Goal: Information Seeking & Learning: Learn about a topic

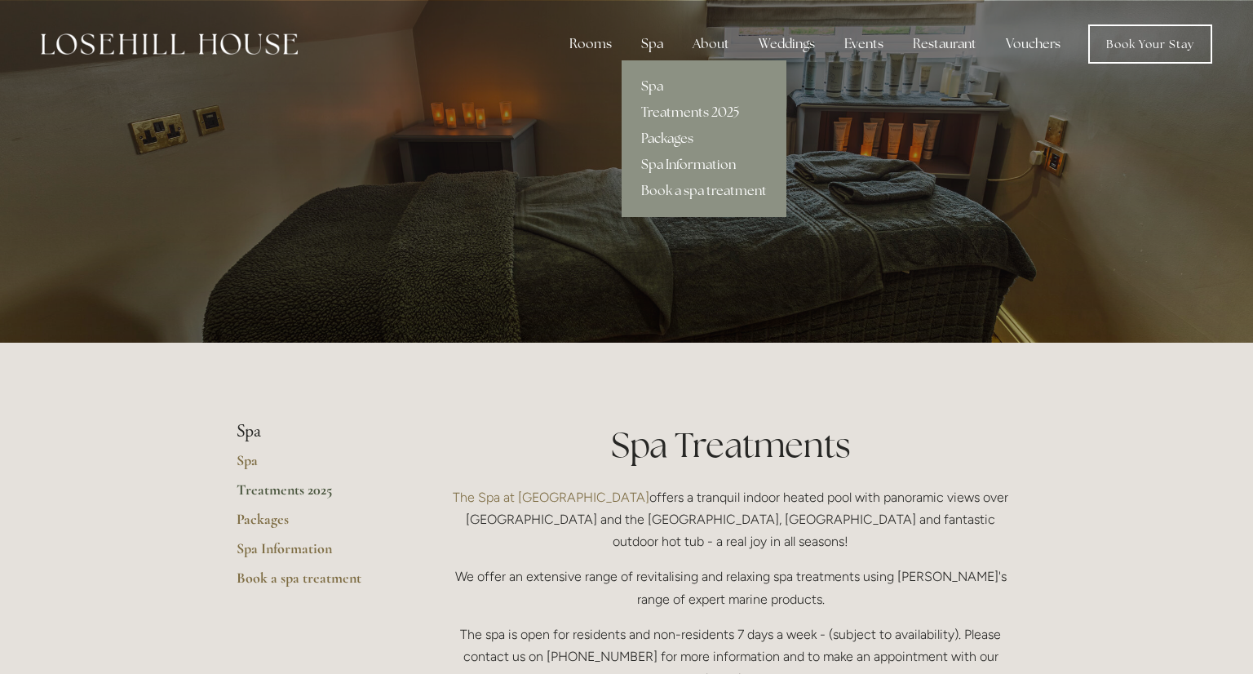
click at [681, 135] on link "Packages" at bounding box center [704, 139] width 165 height 26
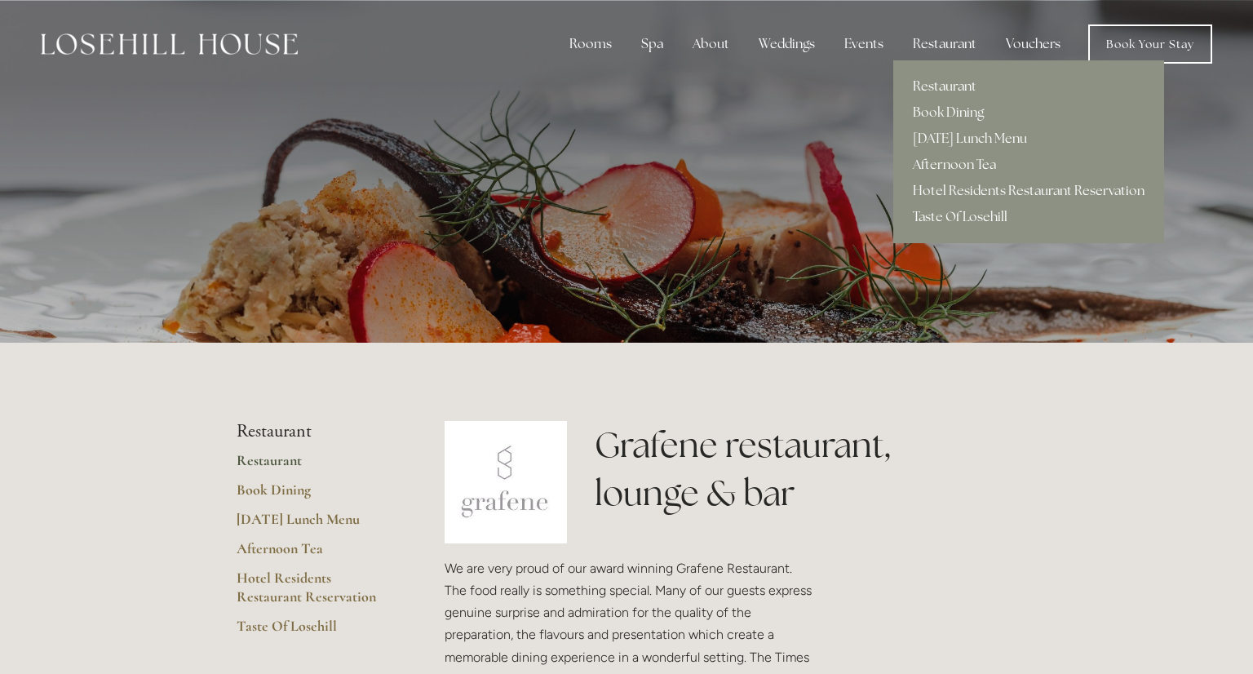
click at [949, 89] on link "Restaurant" at bounding box center [1028, 86] width 271 height 26
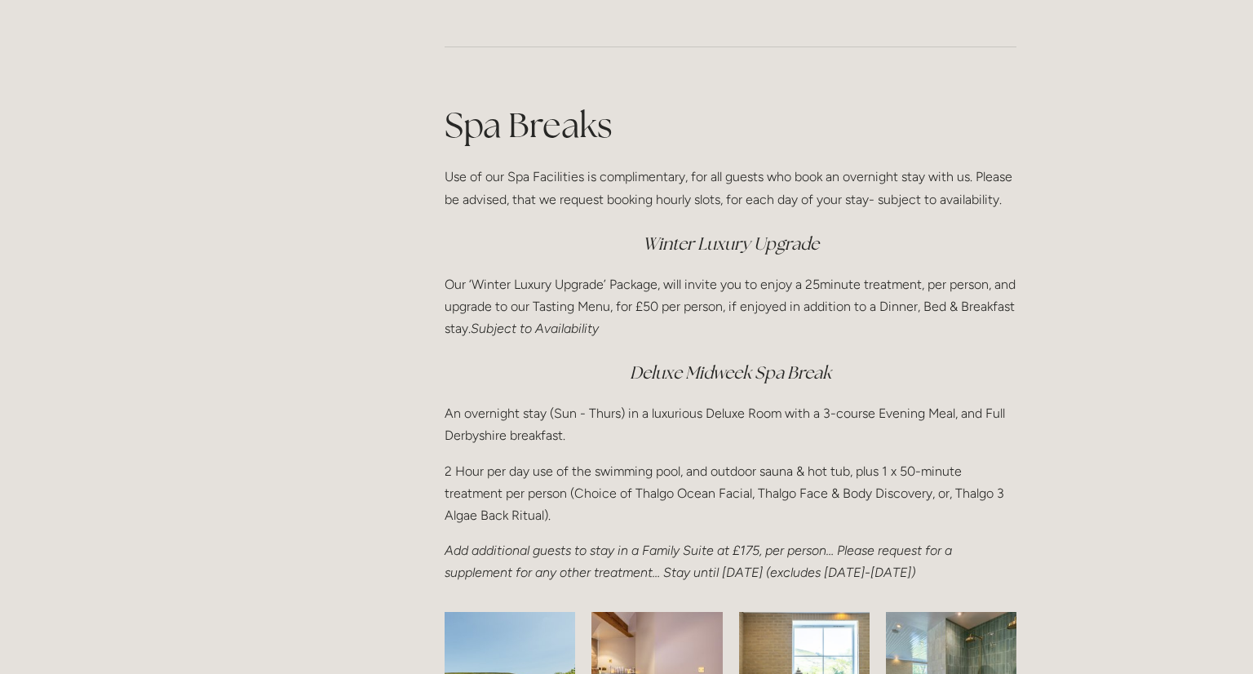
scroll to position [2056, 0]
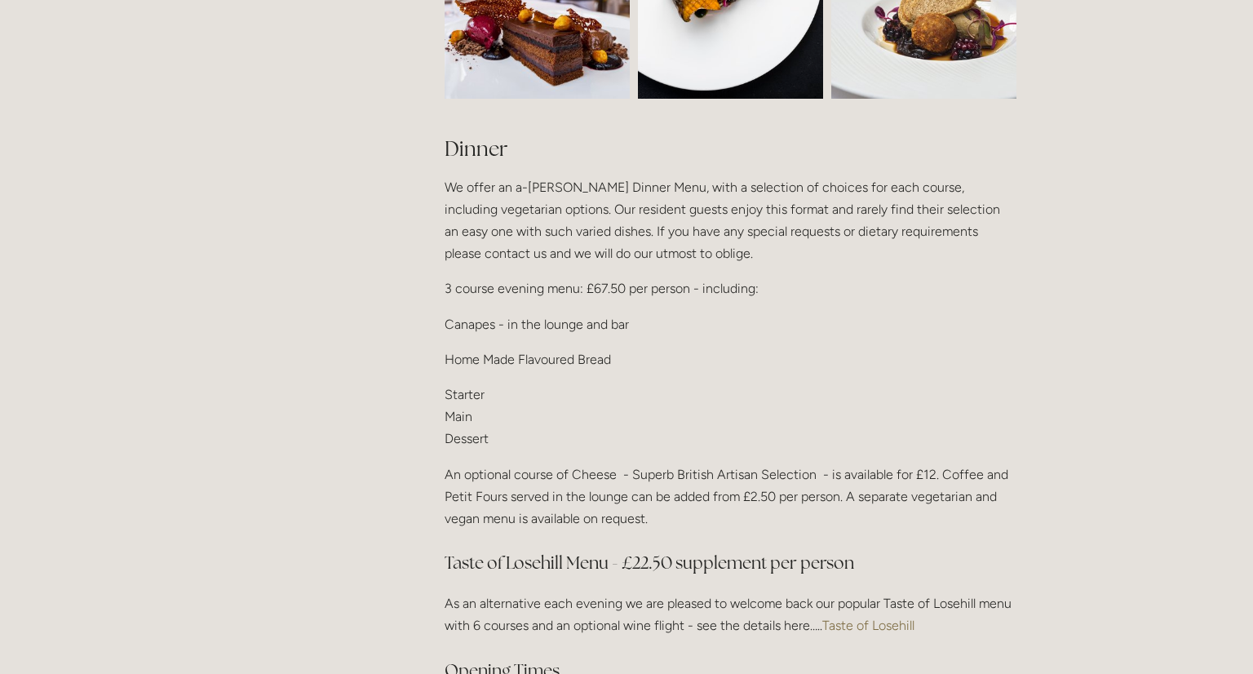
scroll to position [1921, 0]
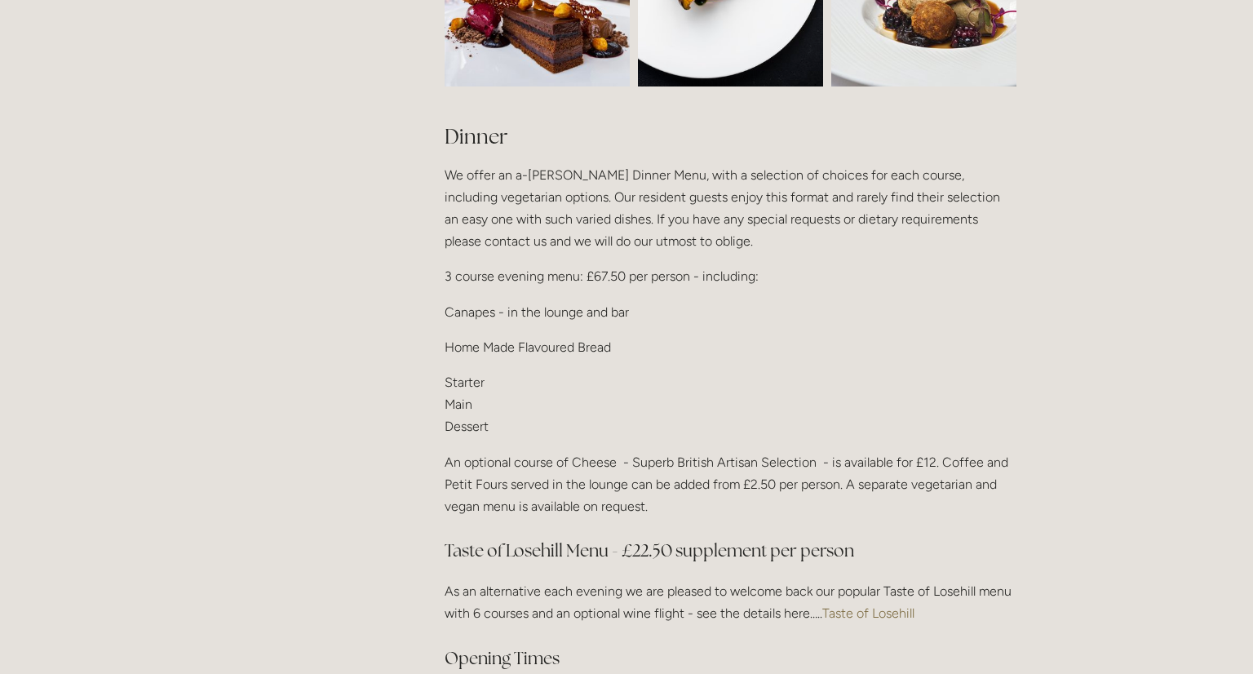
click at [876, 605] on link "Taste of Losehill" at bounding box center [868, 612] width 92 height 15
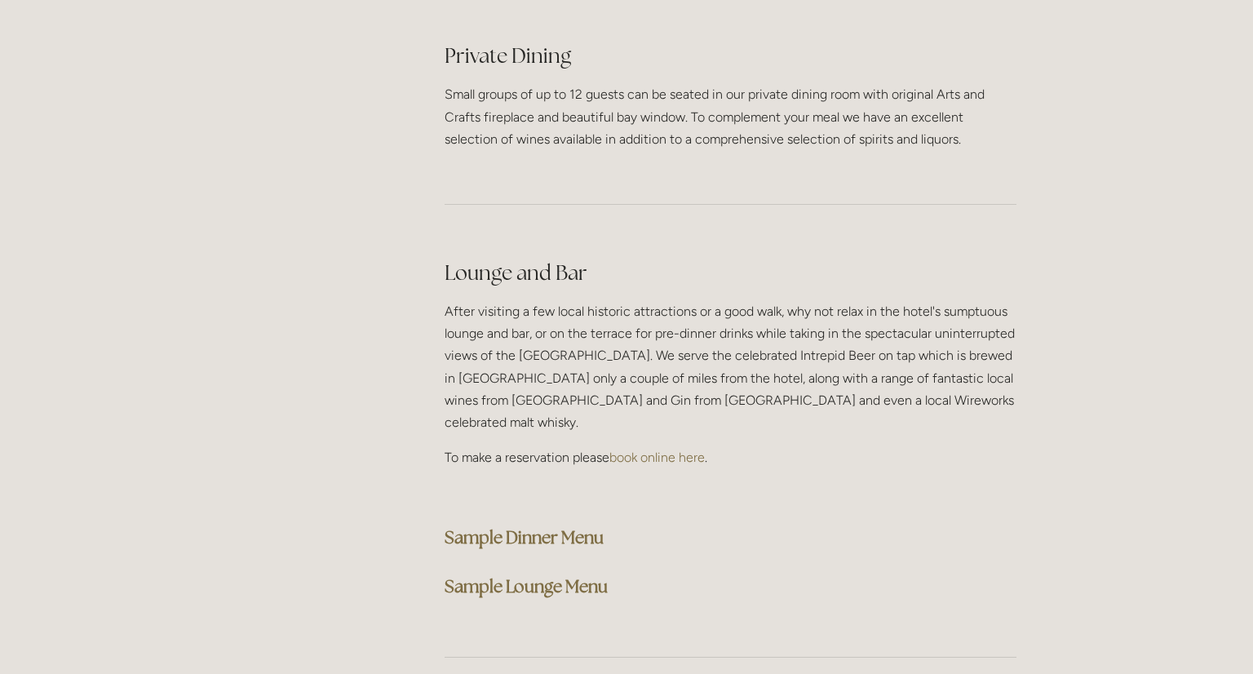
scroll to position [3973, 0]
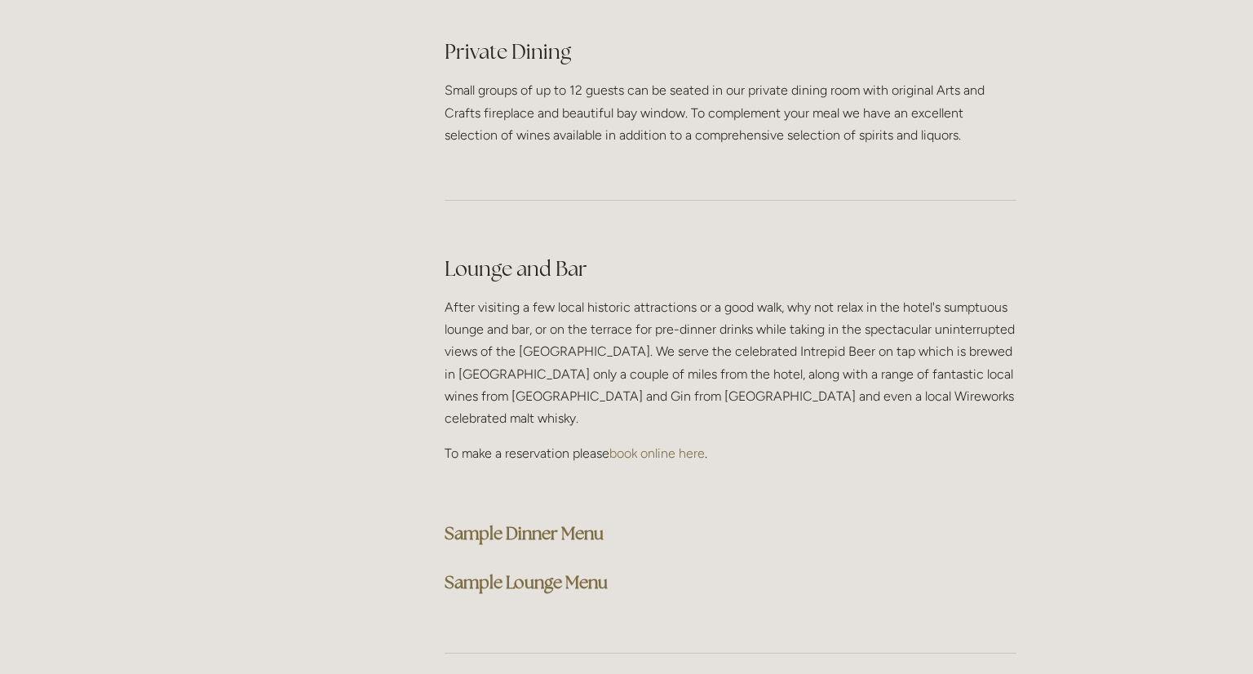
click at [562, 522] on strong "Sample Dinner Menu" at bounding box center [524, 533] width 159 height 22
click at [534, 571] on strong "Sample Lounge Menu" at bounding box center [526, 582] width 163 height 22
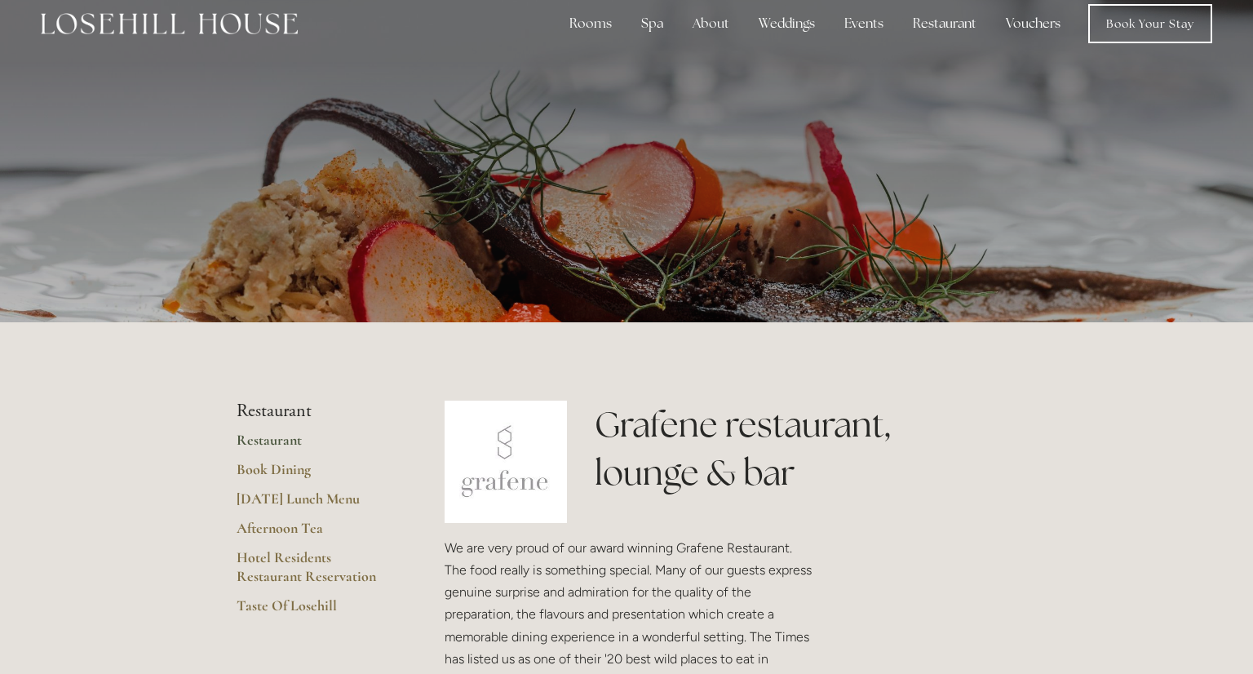
scroll to position [0, 0]
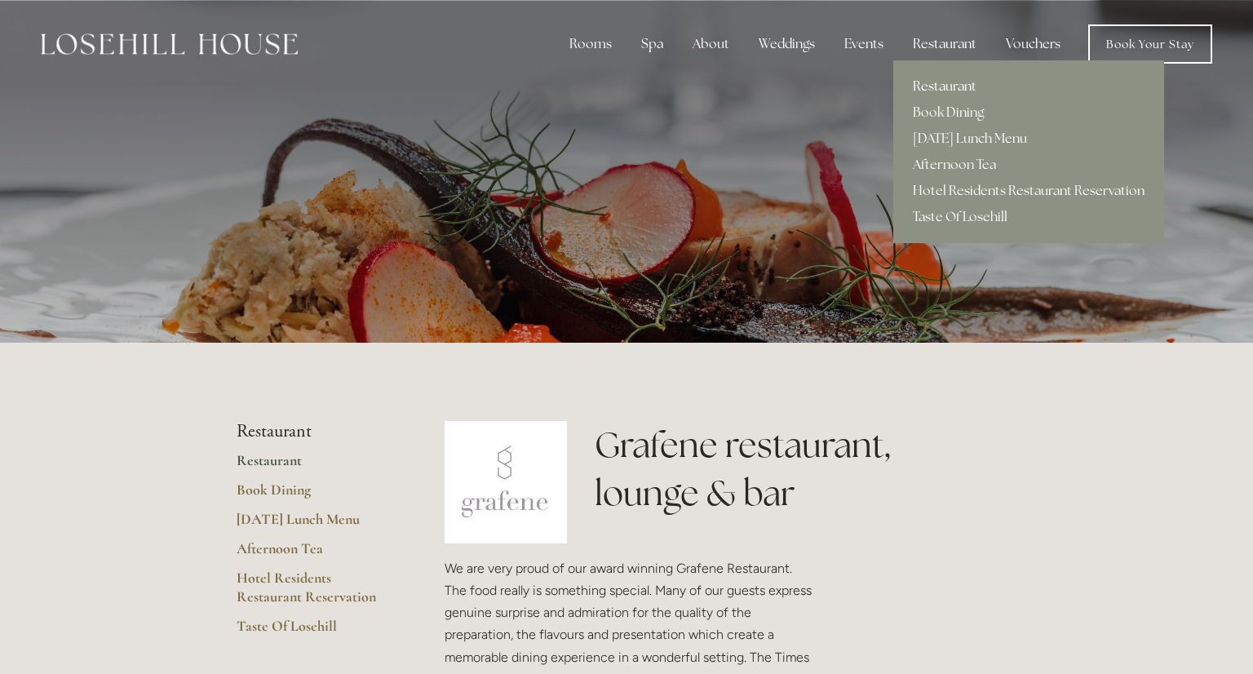
click at [963, 87] on link "Restaurant" at bounding box center [1028, 86] width 271 height 26
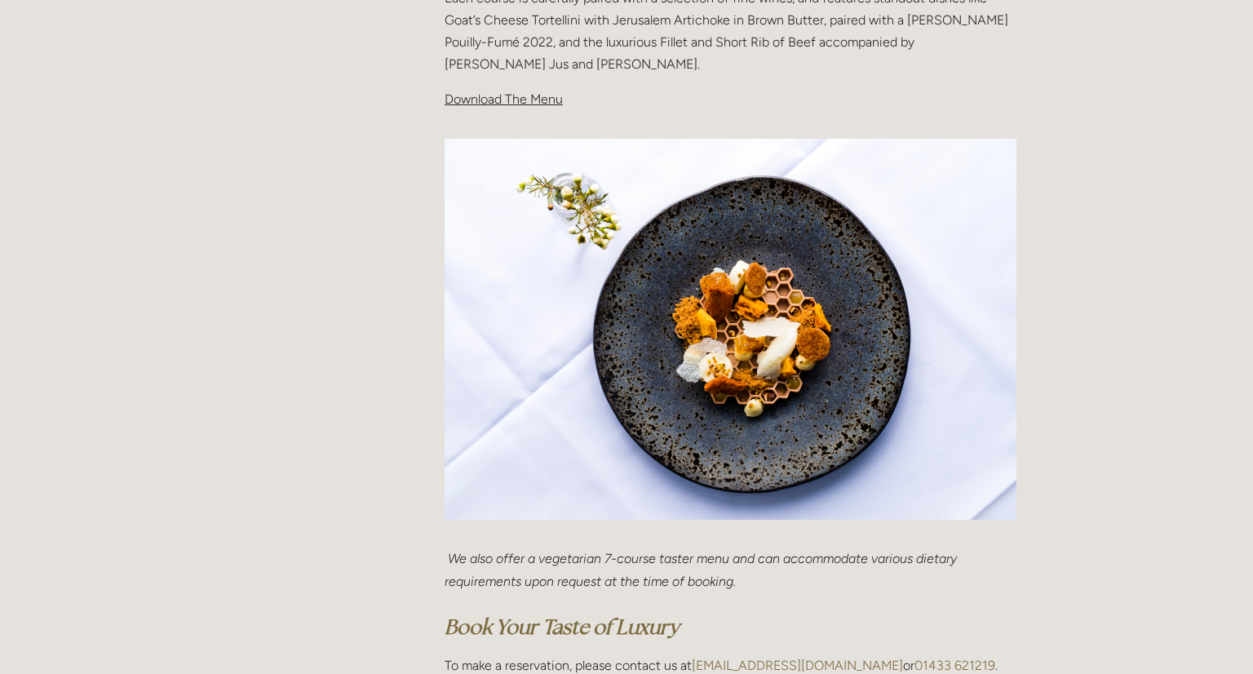
scroll to position [520, 0]
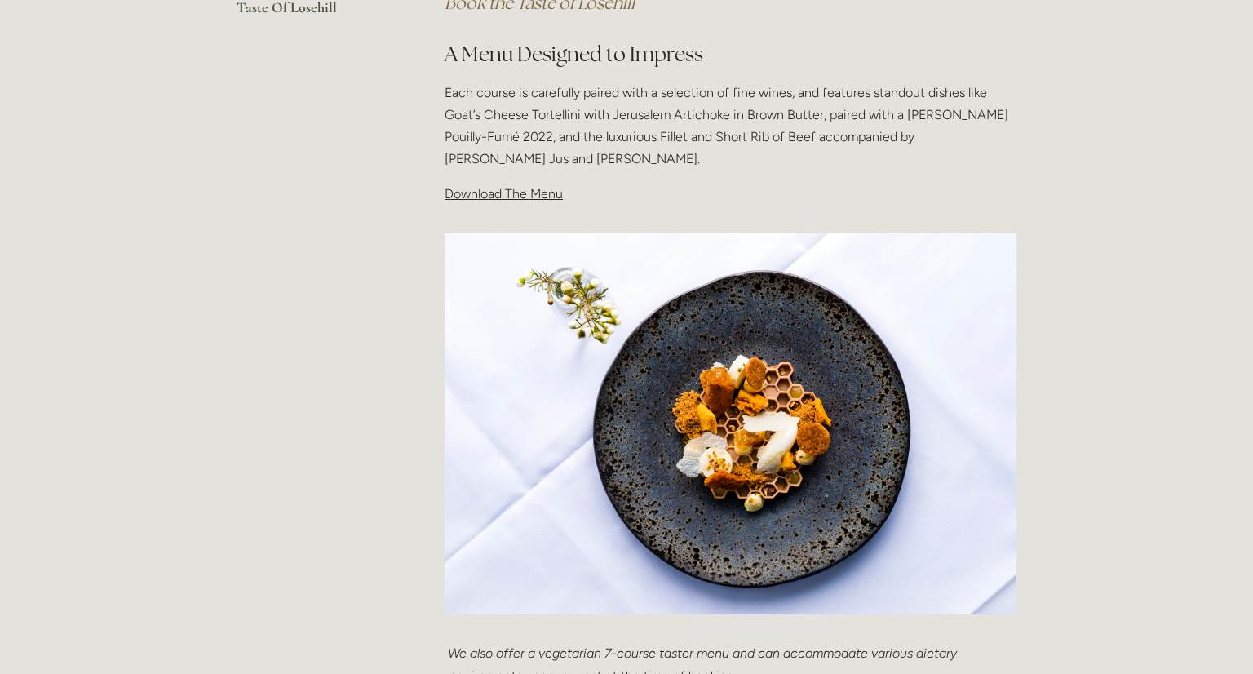
click at [526, 202] on p "Download The Menu" at bounding box center [731, 194] width 572 height 22
click at [529, 193] on span "Download The Menu" at bounding box center [504, 193] width 118 height 15
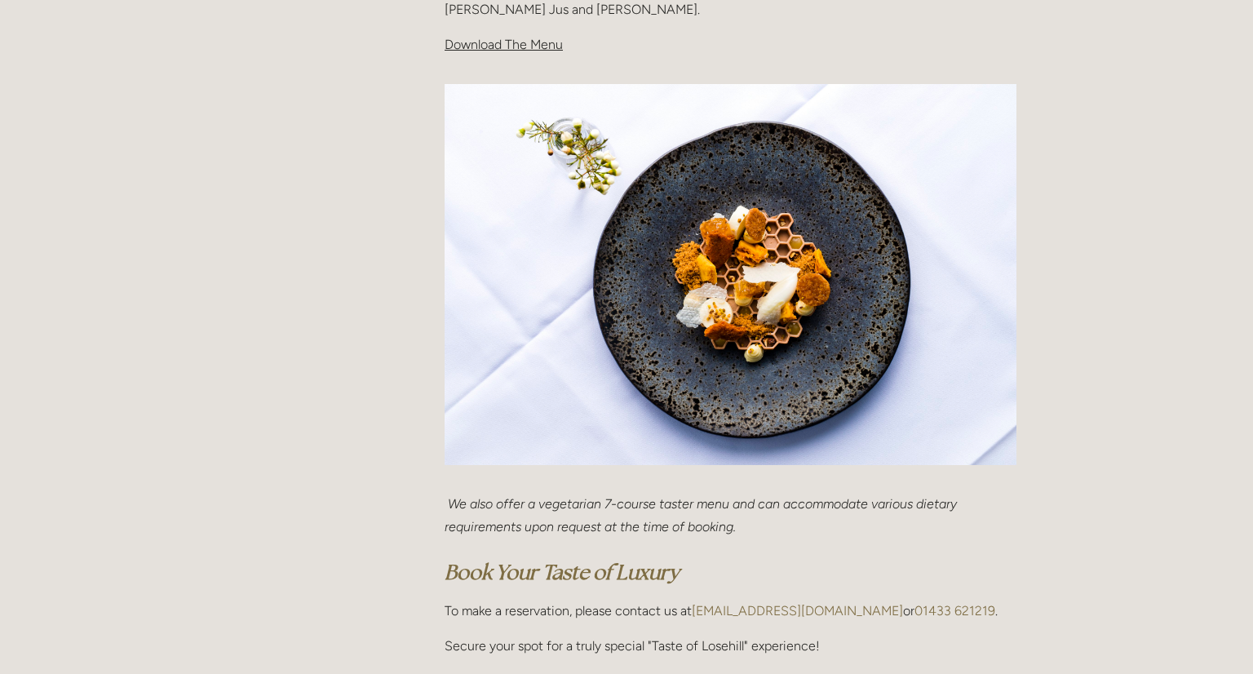
scroll to position [671, 0]
click at [527, 47] on span "Download The Menu" at bounding box center [504, 43] width 118 height 15
click at [555, 42] on span "Download The Menu" at bounding box center [504, 43] width 118 height 15
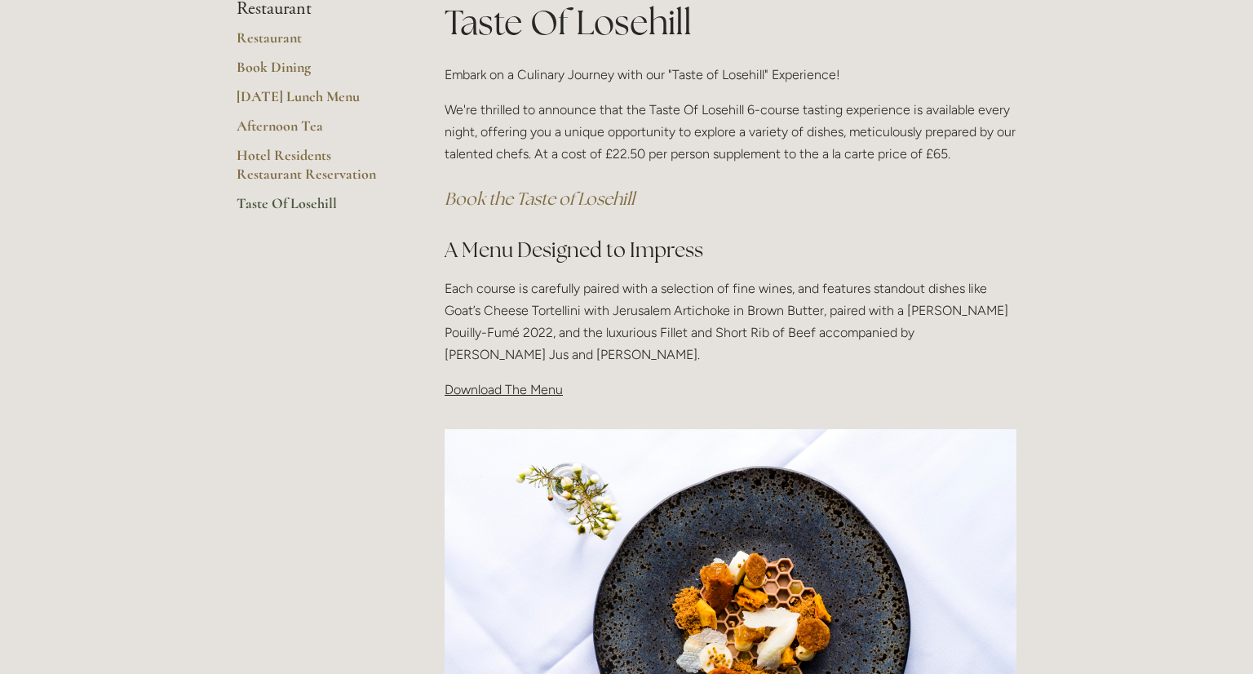
scroll to position [306, 0]
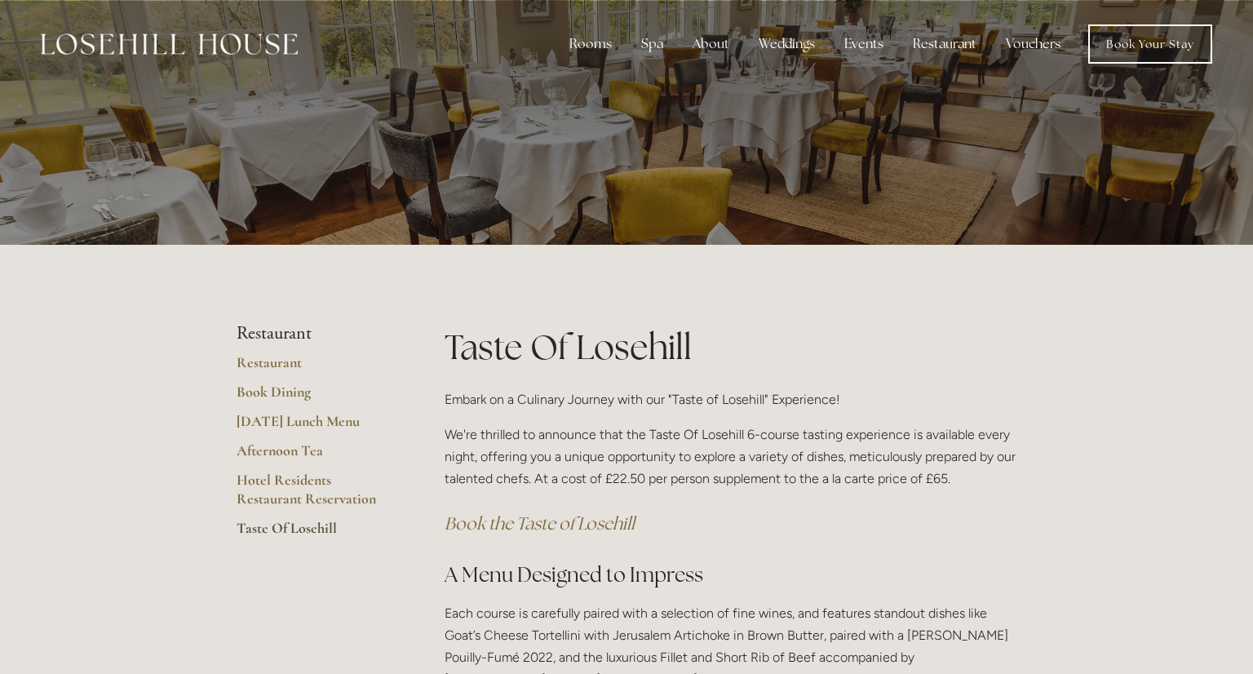
scroll to position [306, 0]
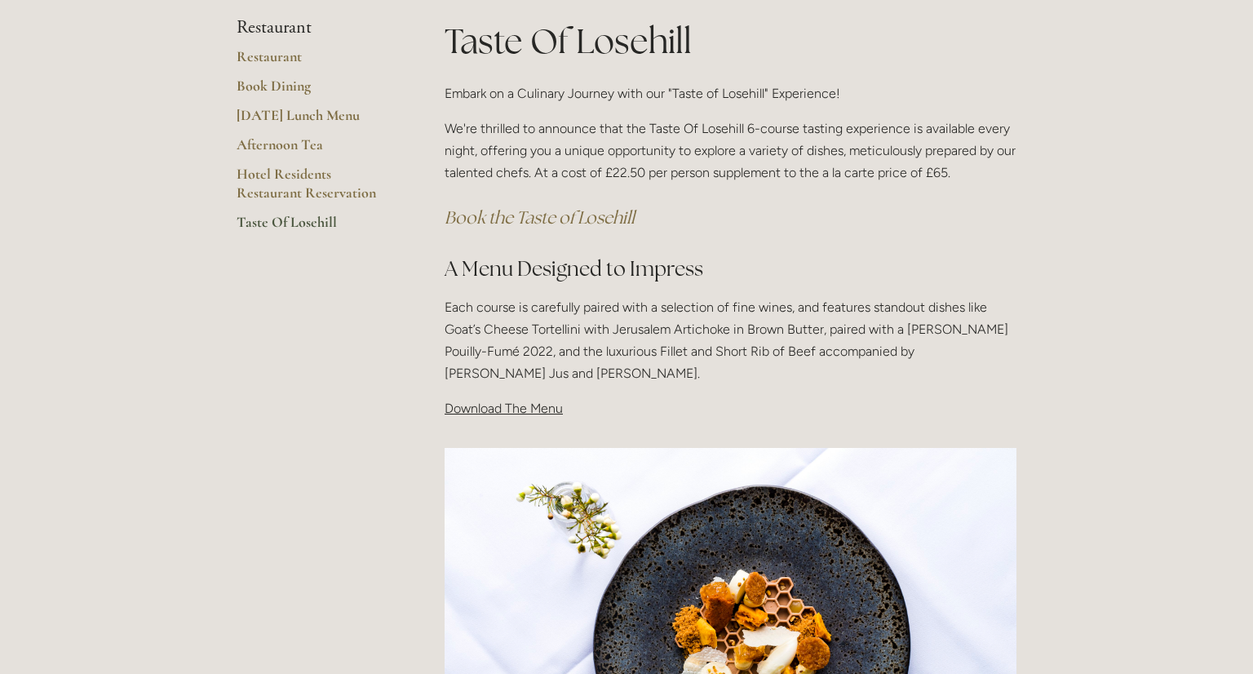
click at [546, 409] on span "Download The Menu" at bounding box center [504, 408] width 118 height 15
click at [557, 409] on span "Download The Menu" at bounding box center [504, 408] width 118 height 15
click at [502, 407] on span "Download The Menu" at bounding box center [504, 408] width 118 height 15
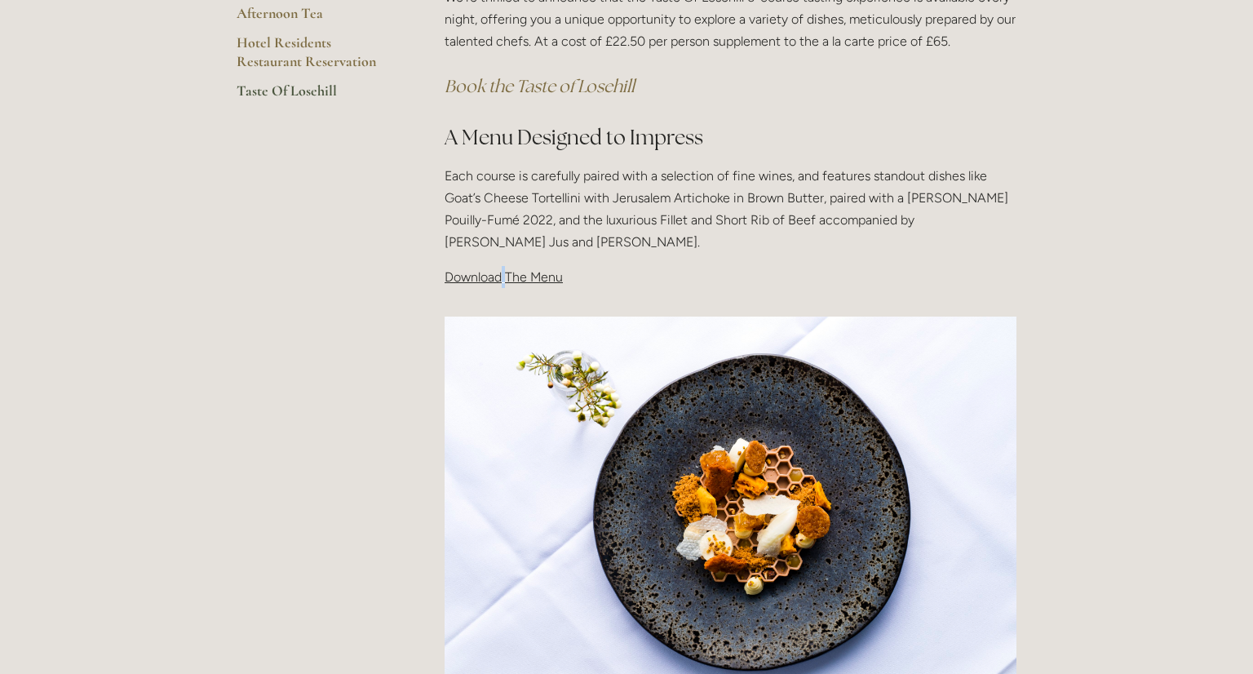
scroll to position [440, 0]
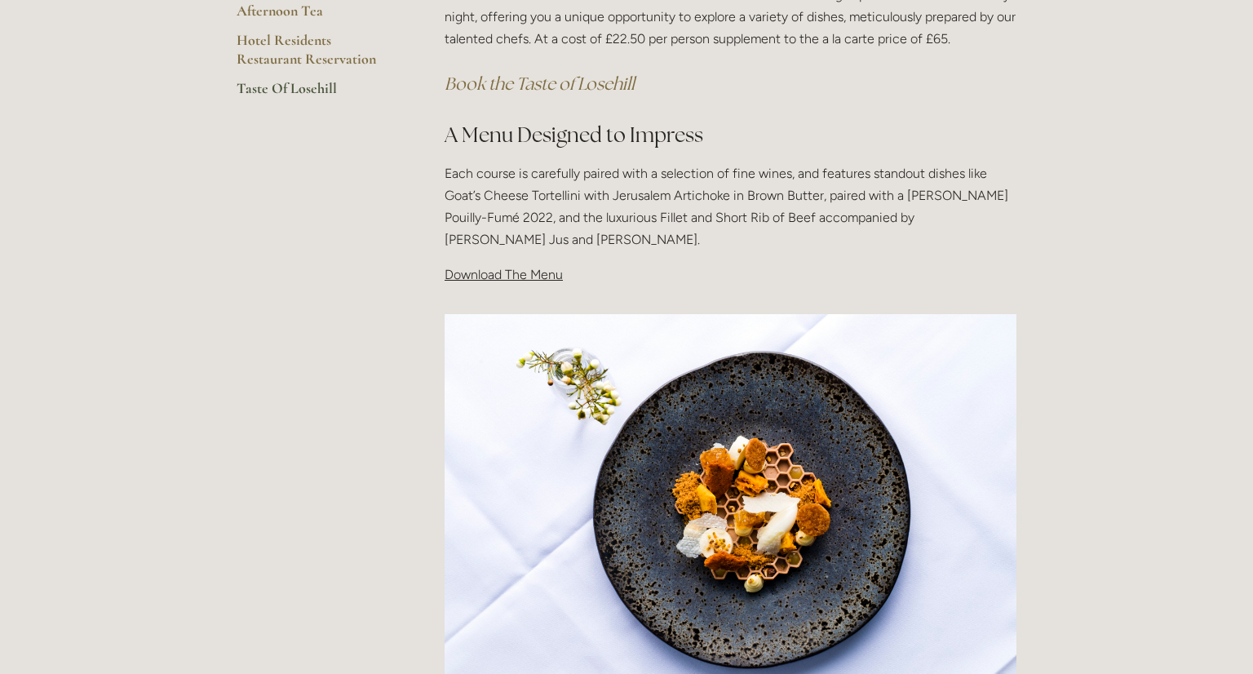
click at [547, 286] on div "Taste Of Losehill Embark on a Culinary Journey with our "Taste of Losehill" Exp…" at bounding box center [731, 91] width 600 height 417
click at [547, 278] on span "Download The Menu" at bounding box center [504, 274] width 118 height 15
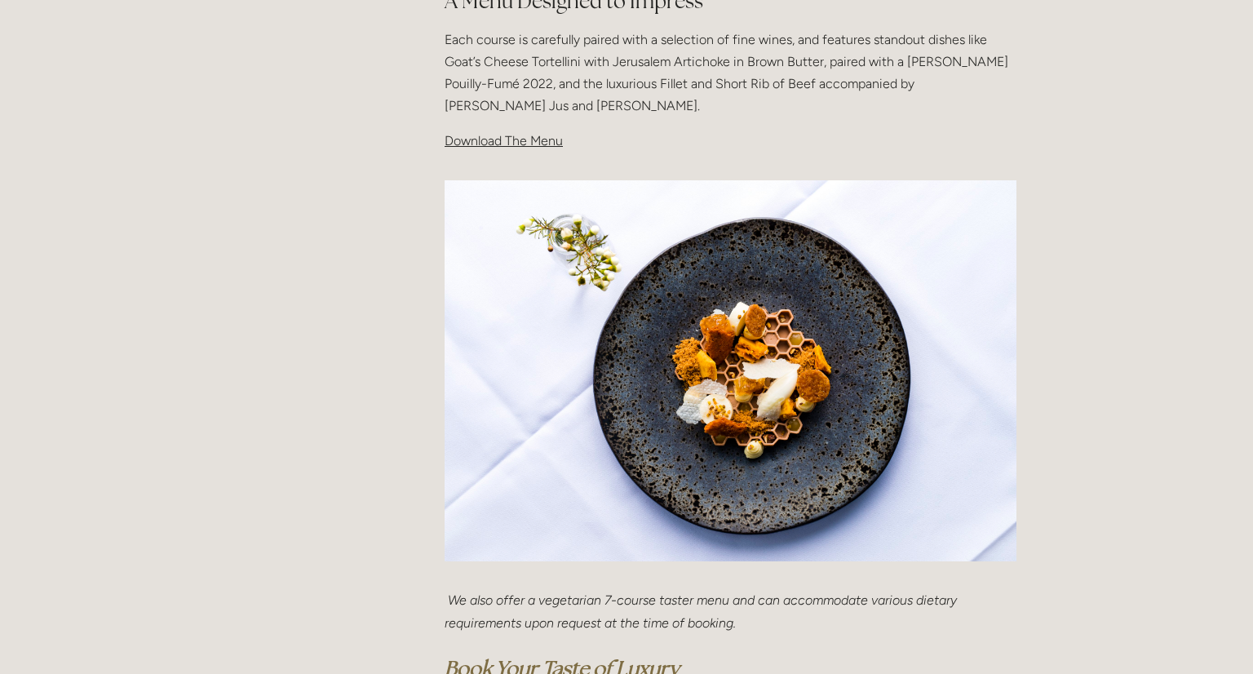
scroll to position [812, 0]
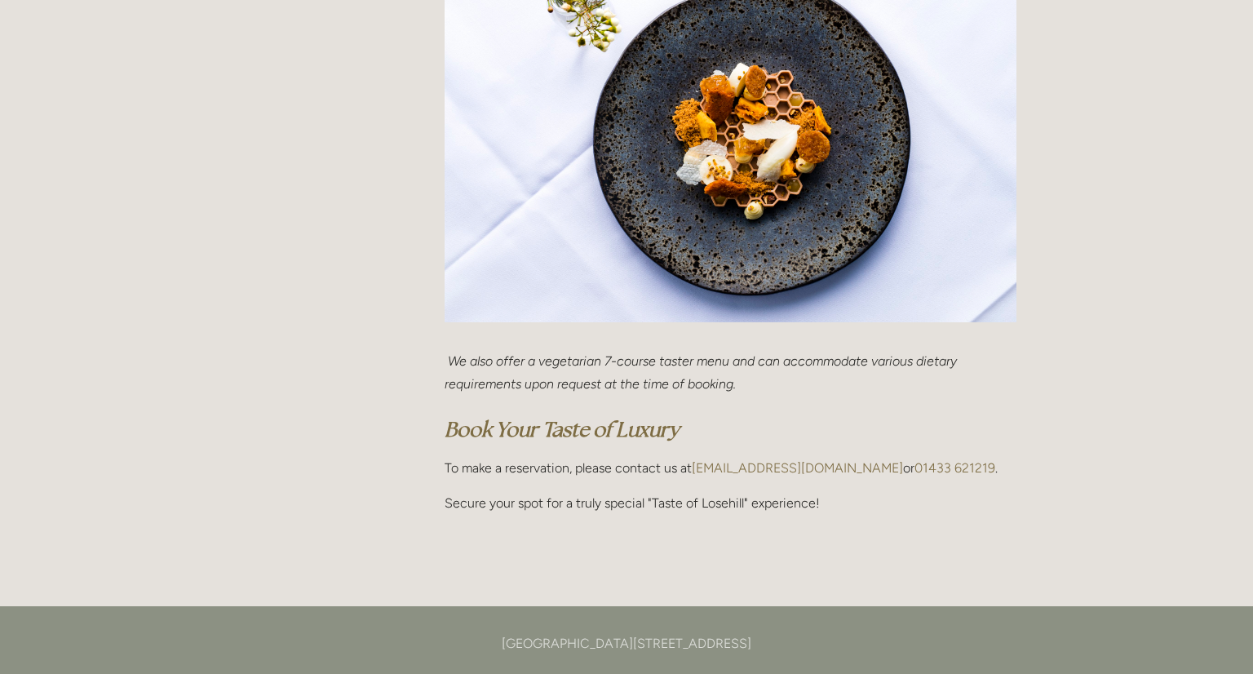
click at [753, 234] on img at bounding box center [731, 132] width 572 height 382
click at [587, 430] on em "Book Your Taste of Luxury" at bounding box center [562, 429] width 235 height 26
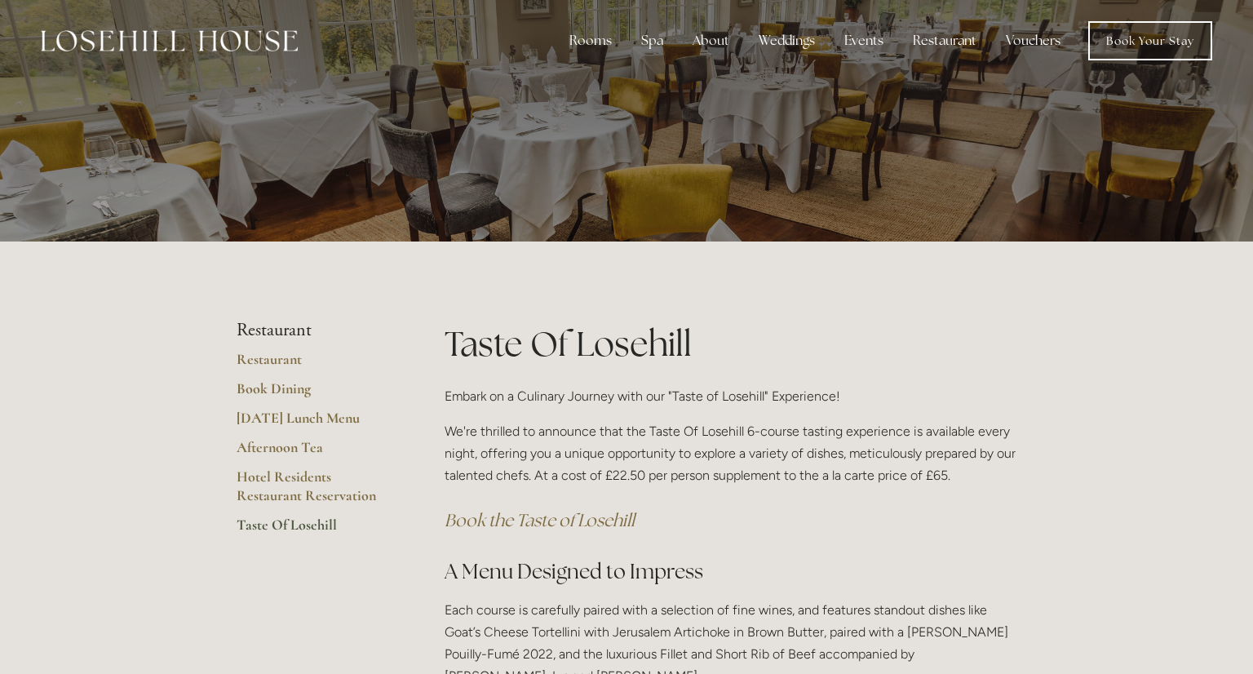
scroll to position [0, 0]
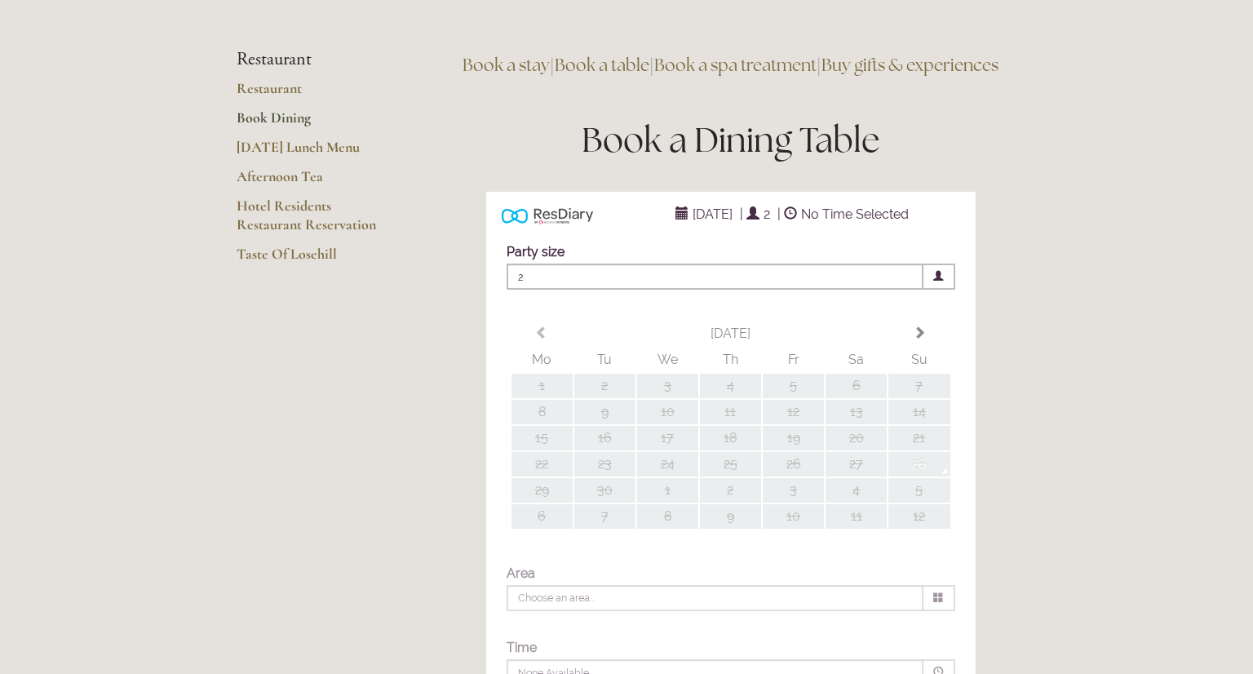
scroll to position [169, 0]
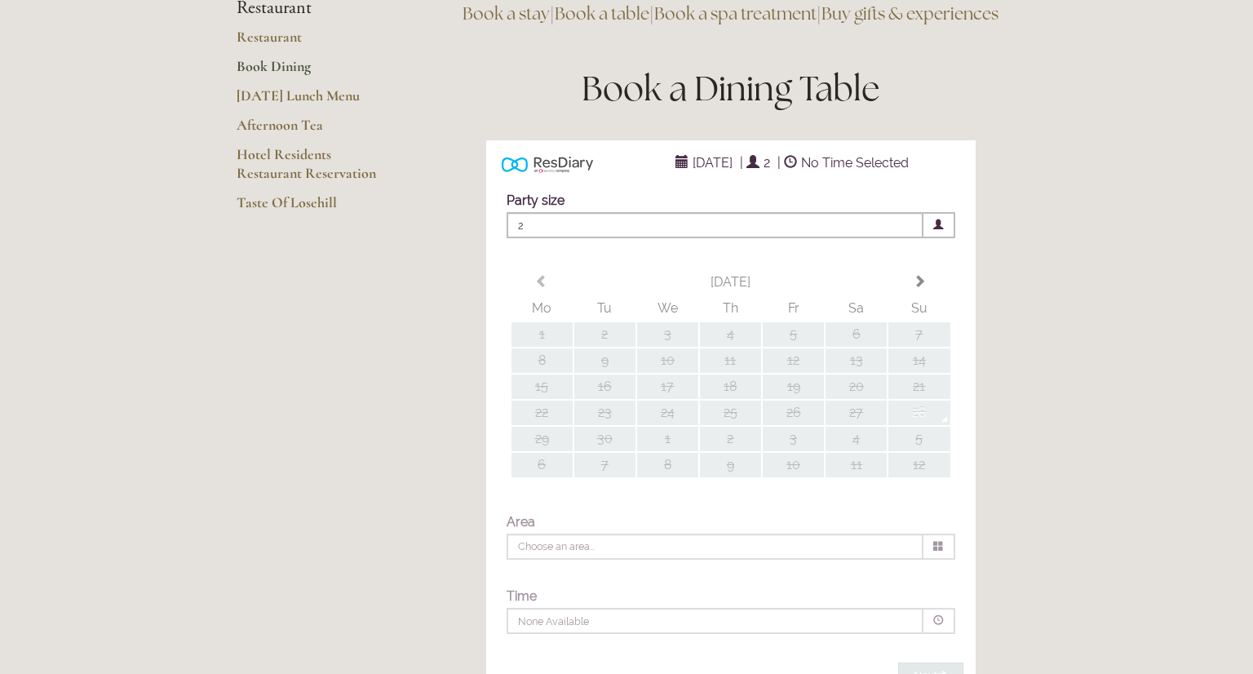
type input "Any Area"
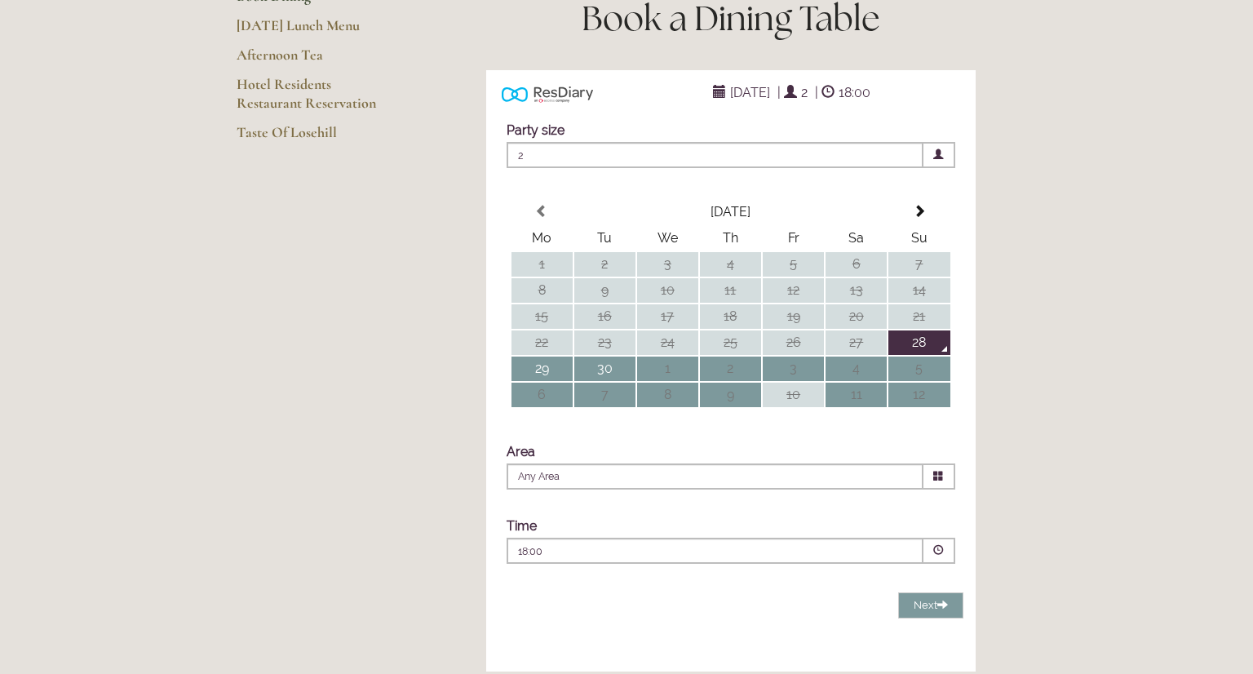
scroll to position [272, 0]
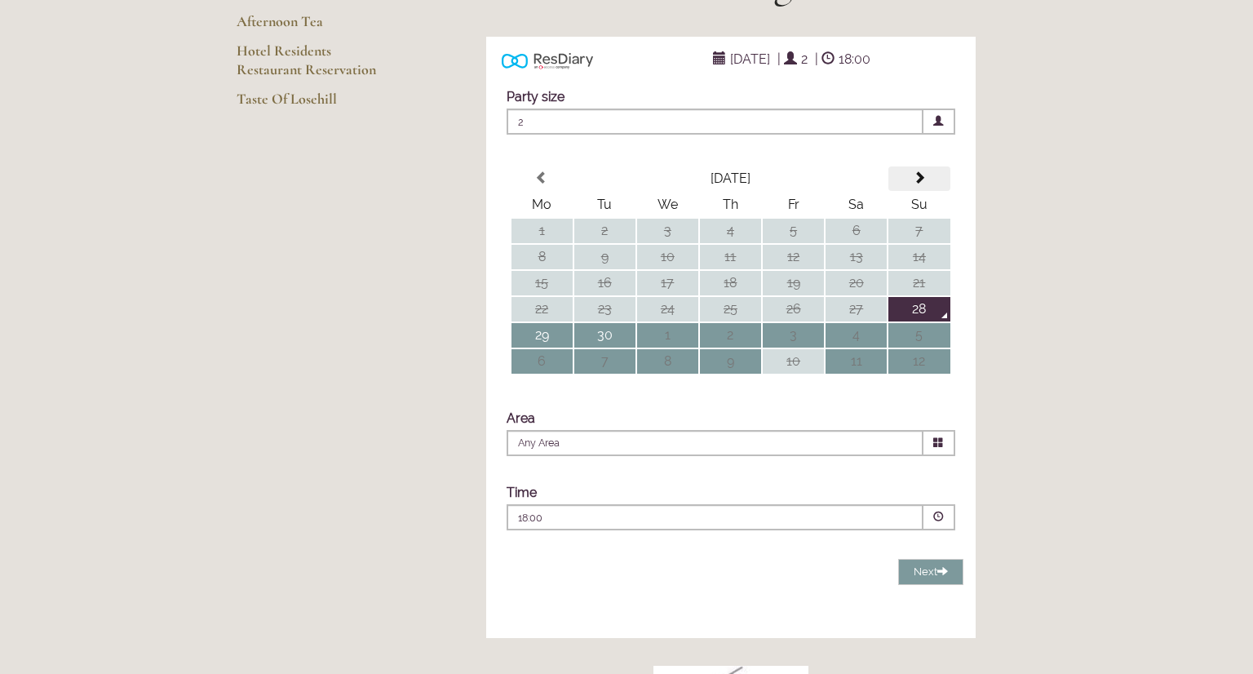
click at [921, 184] on span at bounding box center [919, 177] width 13 height 13
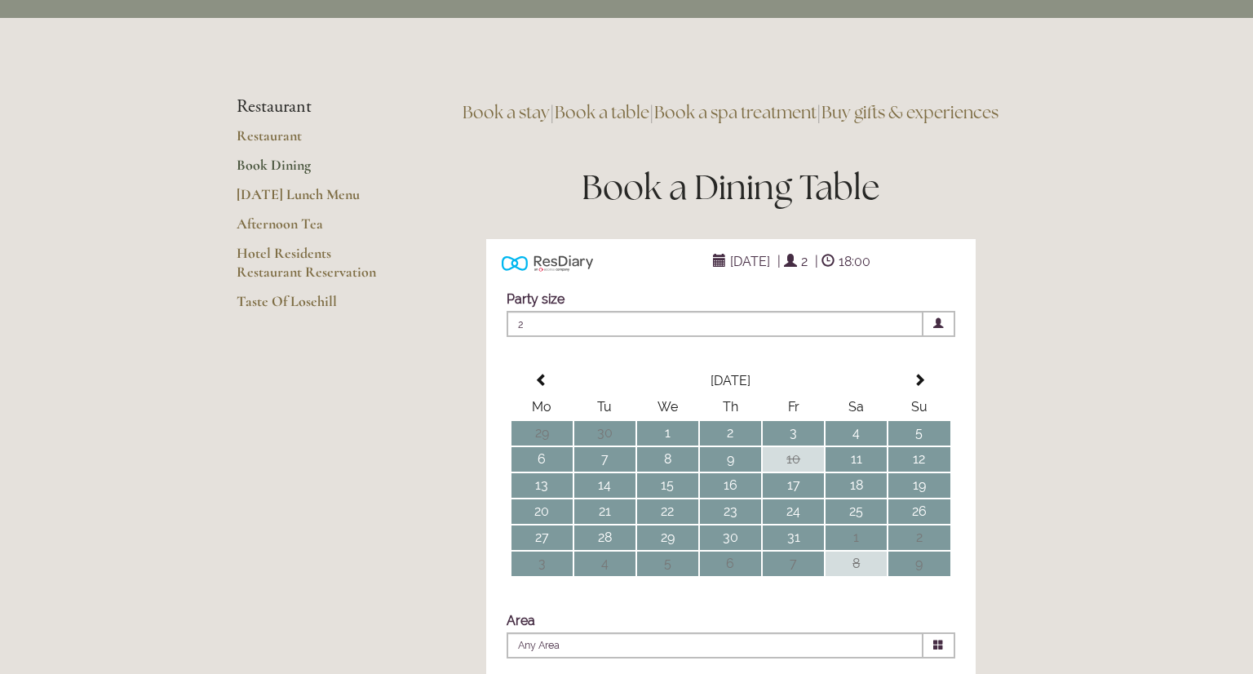
scroll to position [0, 0]
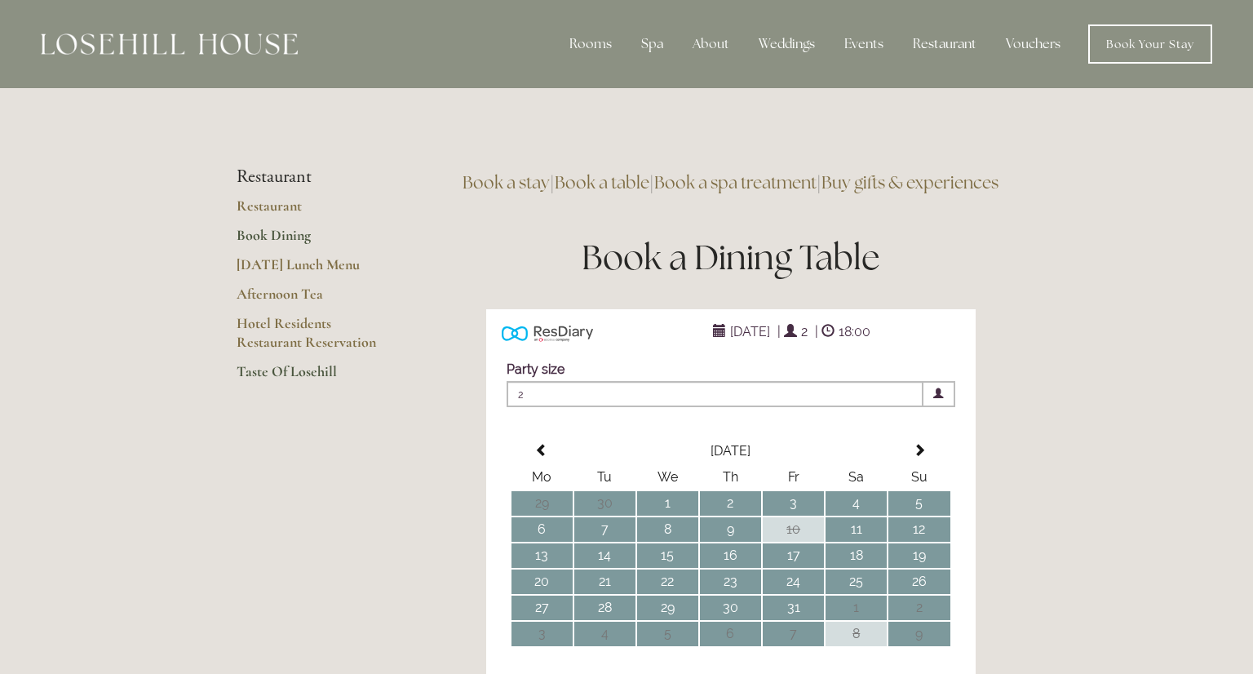
click at [299, 370] on link "Taste Of Losehill" at bounding box center [315, 376] width 156 height 29
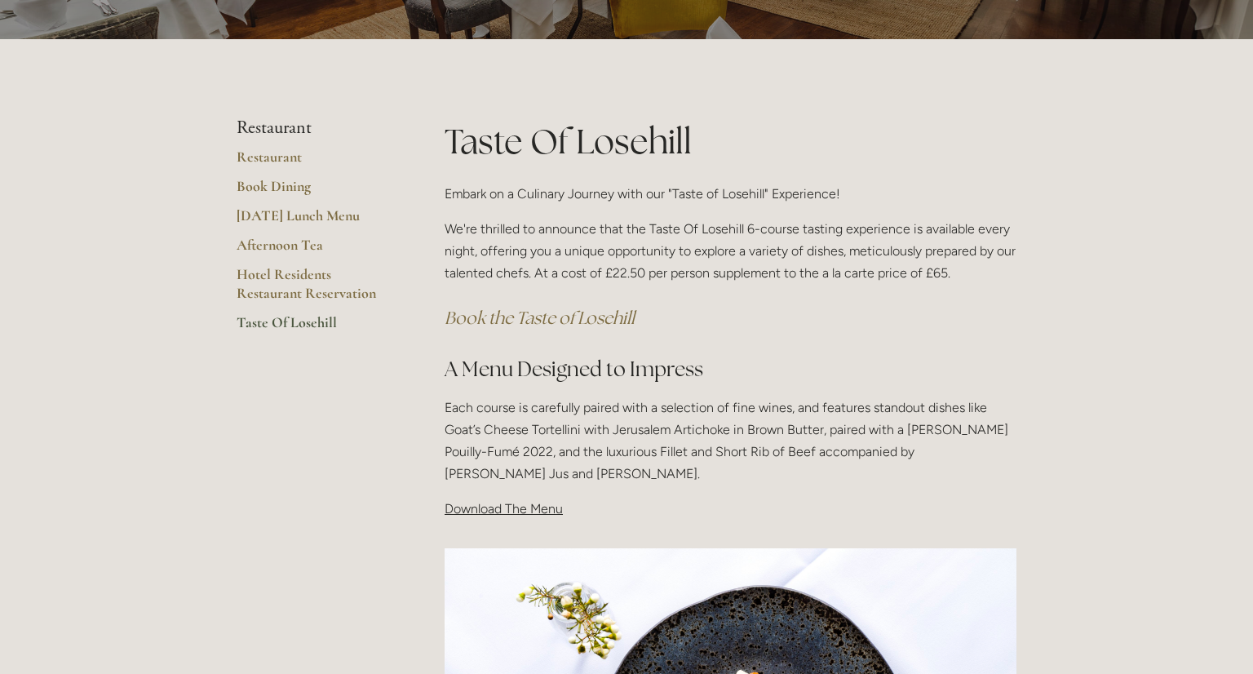
scroll to position [388, 0]
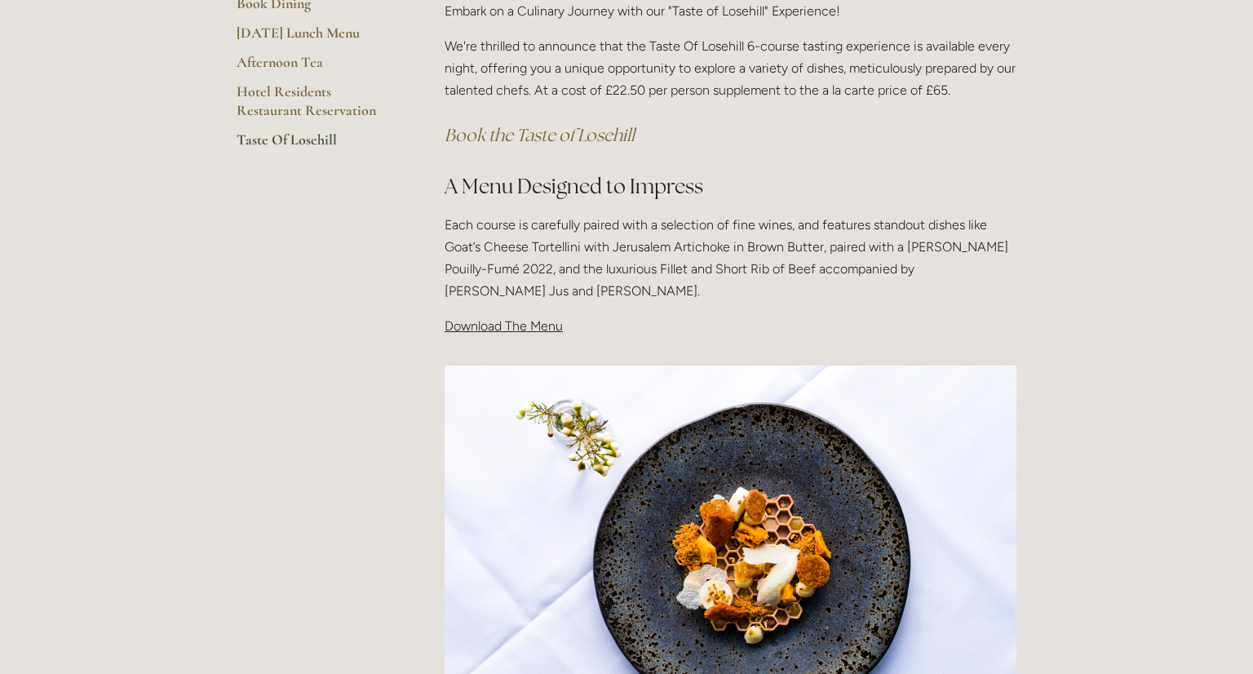
click at [501, 329] on span "Download The Menu" at bounding box center [504, 325] width 118 height 15
click at [547, 323] on span "Download The Menu" at bounding box center [504, 325] width 118 height 15
click at [478, 326] on span "Download The Menu" at bounding box center [504, 325] width 118 height 15
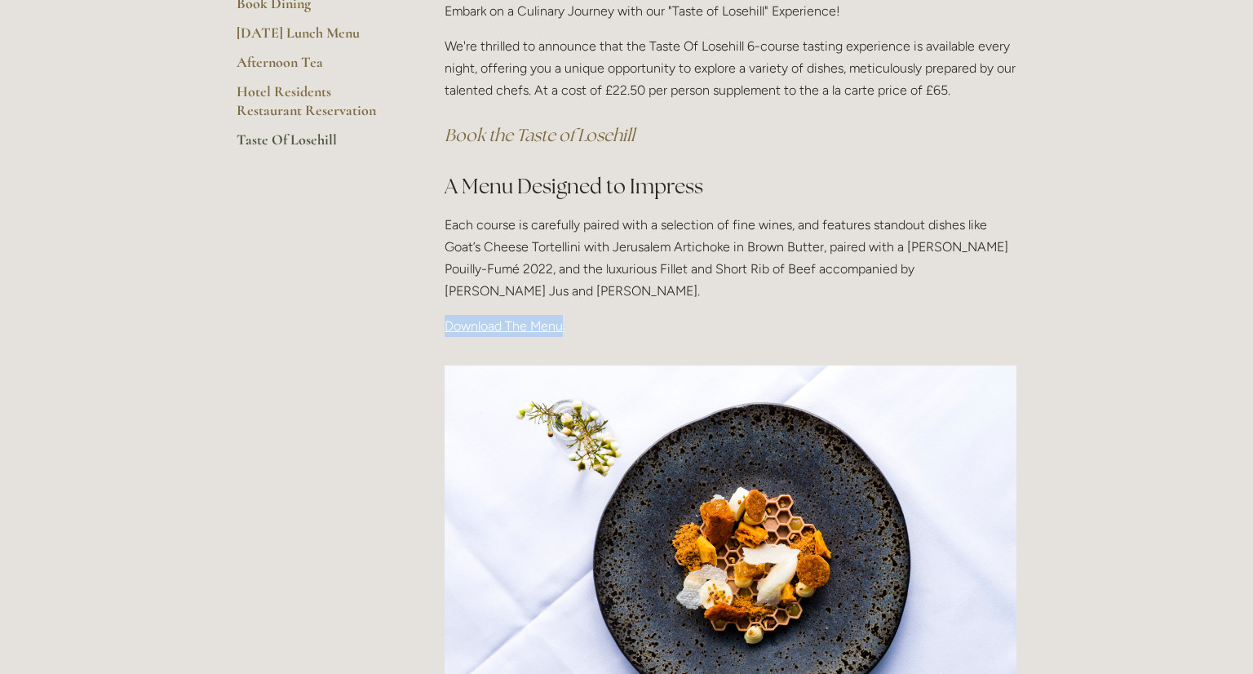
click at [478, 326] on span "Download The Menu" at bounding box center [504, 325] width 118 height 15
click at [420, 347] on main "Restaurant Restaurant Book Dining Sunday Lunch Menu Afternoon Tea Hotel Residen…" at bounding box center [626, 443] width 832 height 1174
click at [485, 329] on span "Download The Menu" at bounding box center [504, 325] width 118 height 15
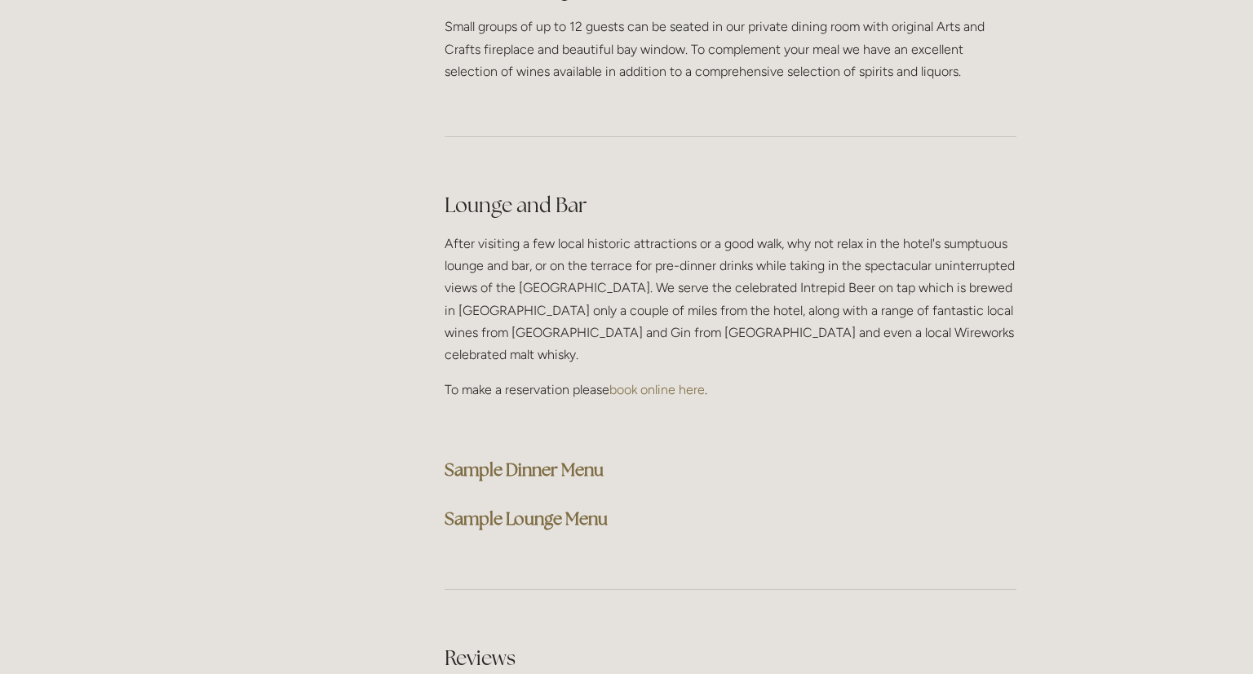
scroll to position [4038, 0]
click at [526, 457] on strong "Sample Dinner Menu" at bounding box center [524, 468] width 159 height 22
click at [513, 506] on strong "Sample Lounge Menu" at bounding box center [526, 517] width 163 height 22
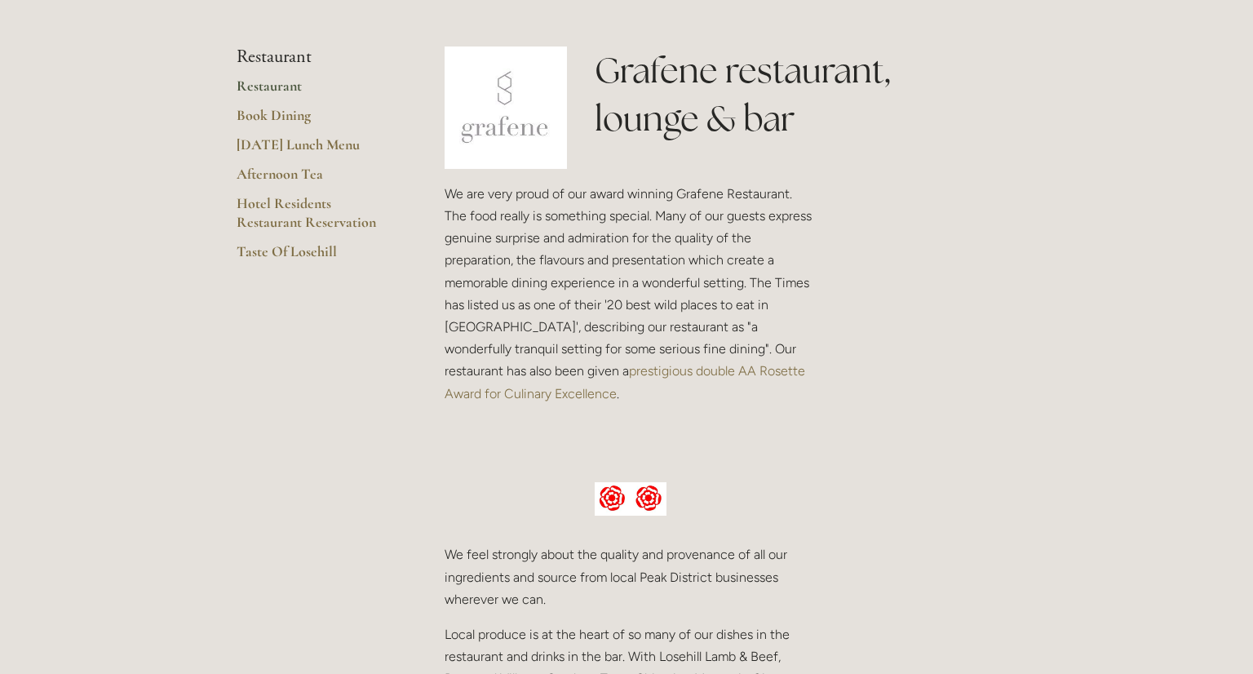
scroll to position [362, 0]
